Goal: Check status: Check status

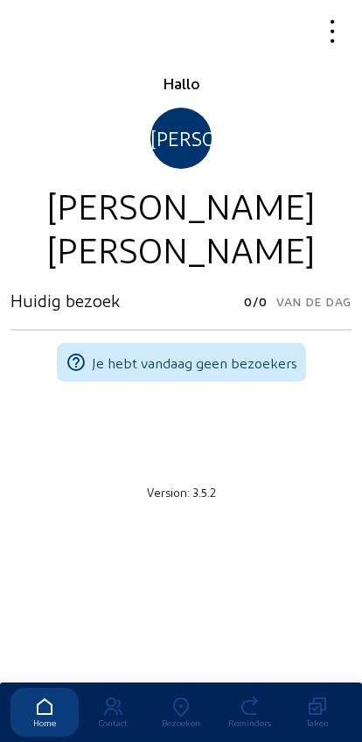
click at [181, 697] on icon at bounding box center [181, 707] width 68 height 21
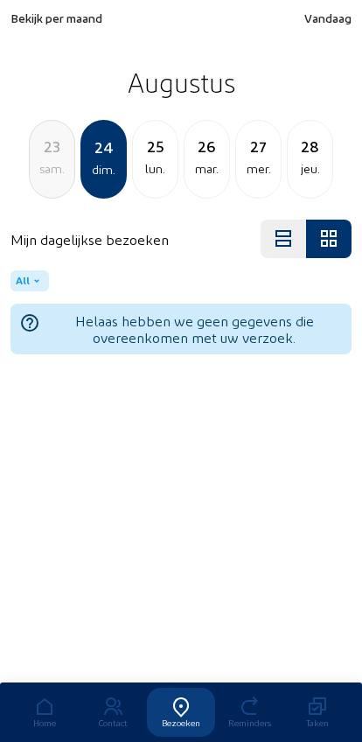
click at [46, 25] on span "Bekijk per maand" at bounding box center [57, 18] width 92 height 15
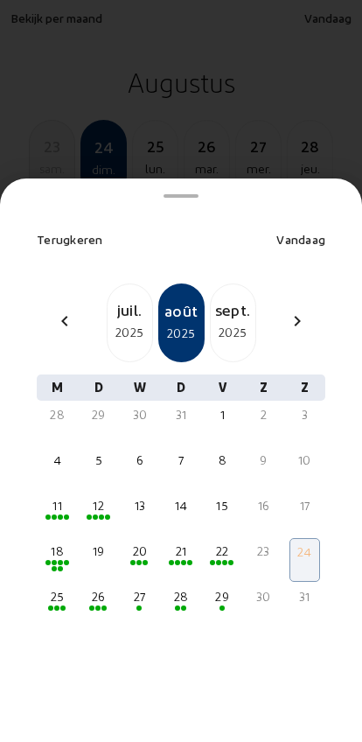
click at [60, 311] on mat-icon "chevron_left" at bounding box center [64, 321] width 21 height 21
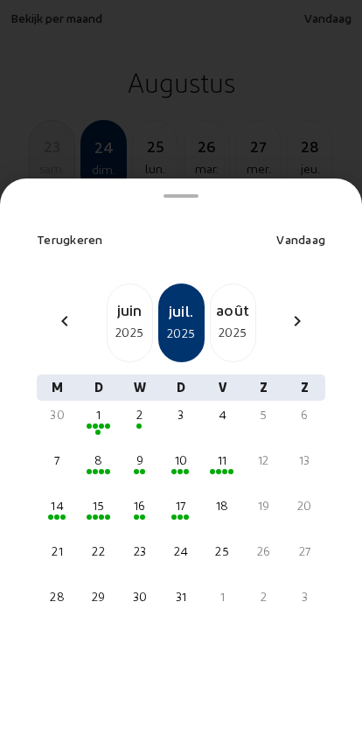
click at [124, 298] on div "juin" at bounding box center [130, 310] width 45 height 25
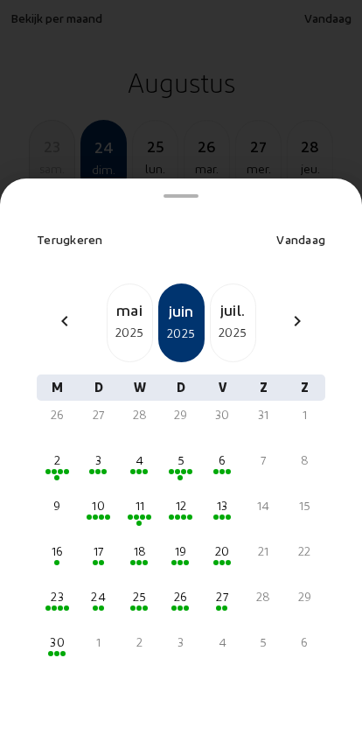
click at [145, 588] on div "25" at bounding box center [139, 597] width 27 height 18
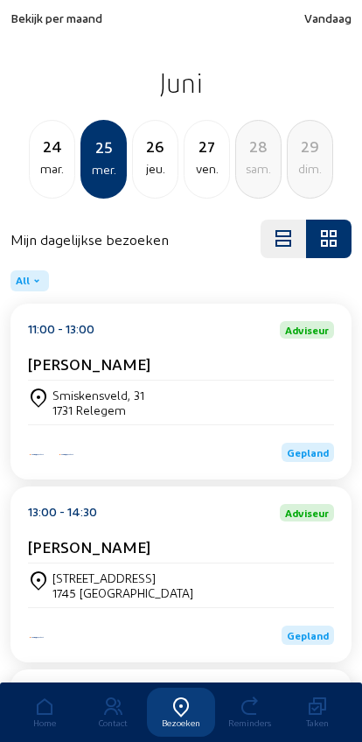
click at [35, 20] on span "Bekijk per maand" at bounding box center [57, 18] width 92 height 15
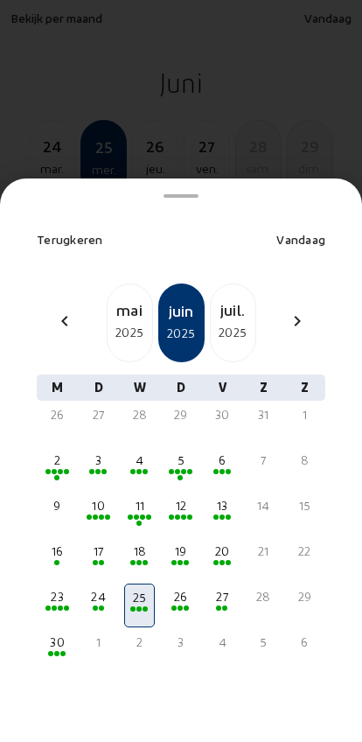
click at [54, 475] on span at bounding box center [56, 477] width 5 height 5
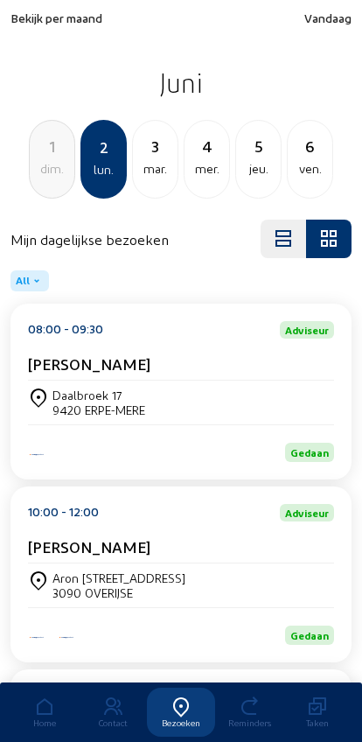
click at [302, 160] on div "ven." at bounding box center [310, 168] width 45 height 21
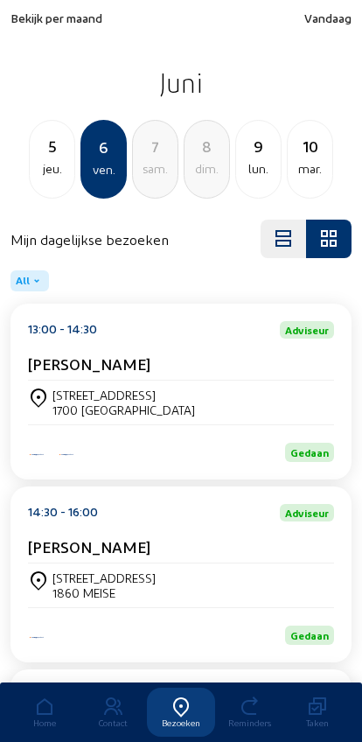
click at [302, 166] on div "mar." at bounding box center [310, 168] width 45 height 21
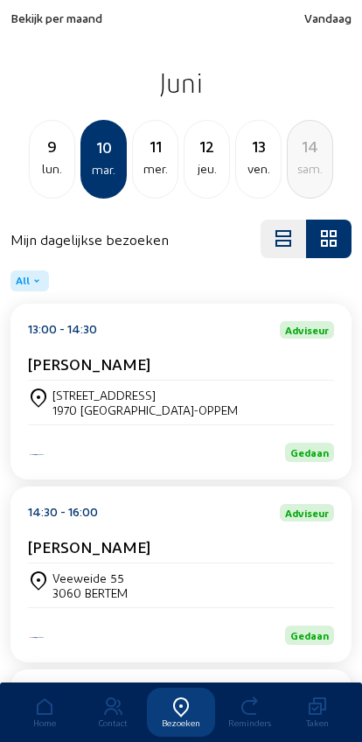
click at [258, 158] on div "13" at bounding box center [258, 146] width 45 height 25
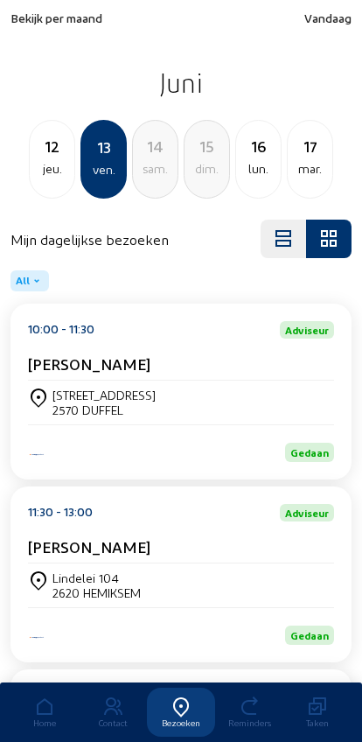
click at [302, 157] on div "17" at bounding box center [310, 146] width 45 height 25
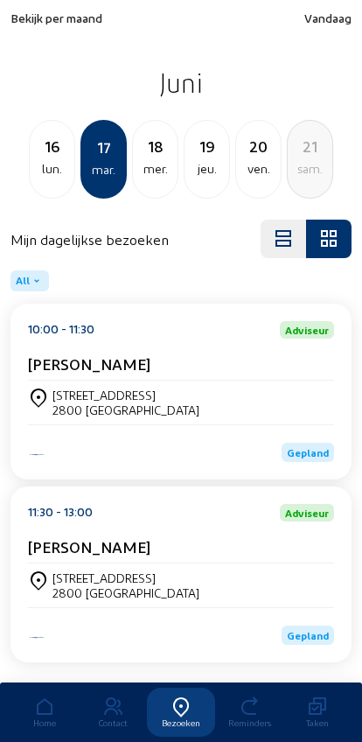
click at [46, 159] on div "lun." at bounding box center [52, 168] width 45 height 21
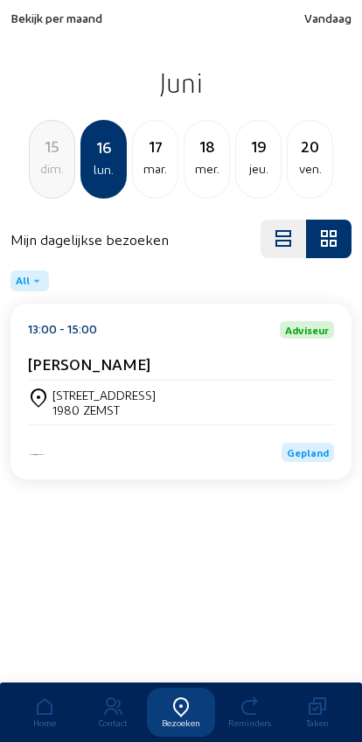
click at [43, 158] on div "15" at bounding box center [52, 146] width 45 height 25
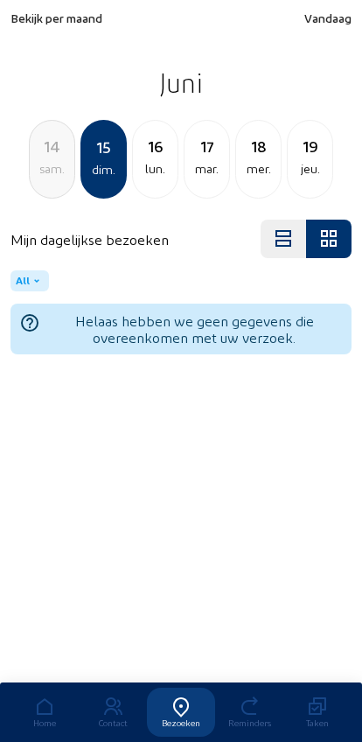
click at [50, 180] on div "14 sam." at bounding box center [52, 159] width 46 height 79
click at [52, 165] on div "ven." at bounding box center [52, 168] width 45 height 21
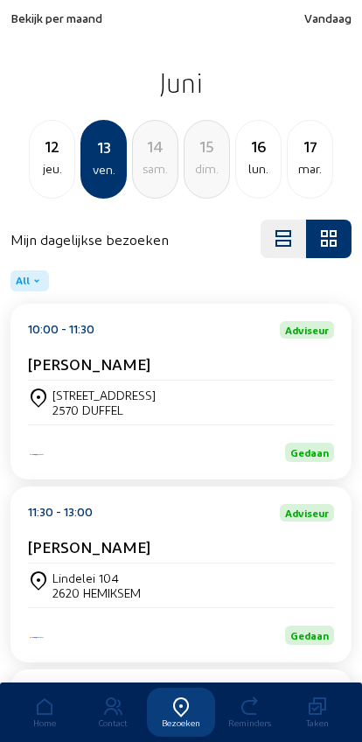
click at [249, 166] on div "lun." at bounding box center [258, 168] width 45 height 21
